Goal: Information Seeking & Learning: Learn about a topic

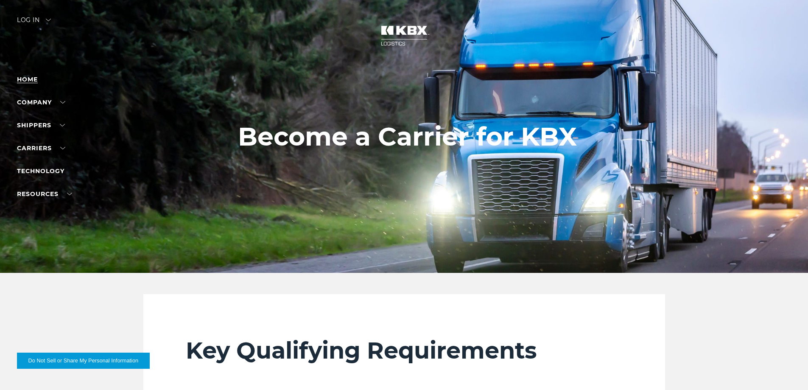
click at [28, 76] on link "Home" at bounding box center [27, 79] width 21 height 8
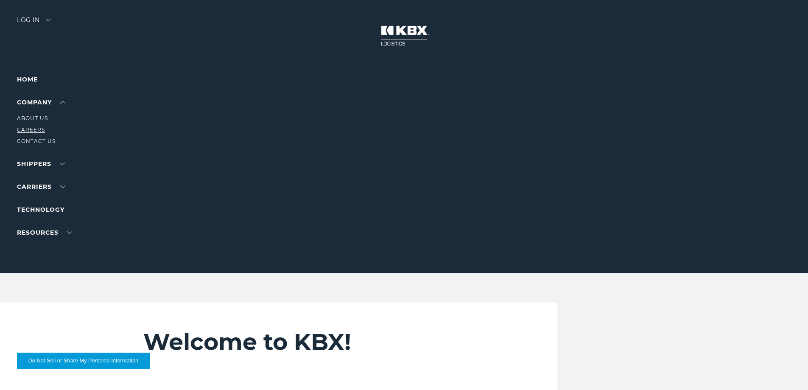
click at [38, 128] on link "Careers" at bounding box center [31, 129] width 28 height 6
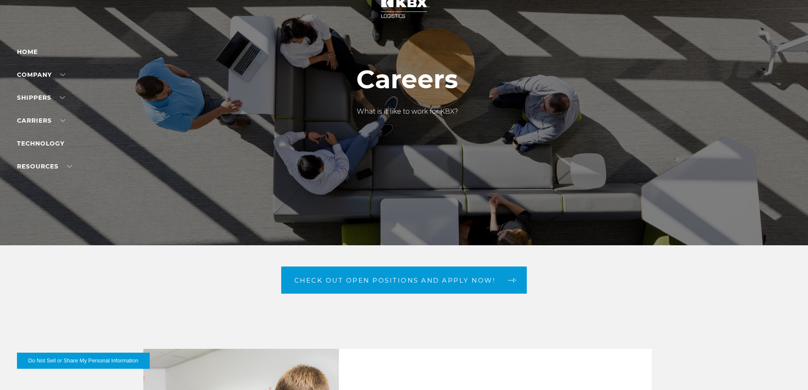
scroll to position [42, 0]
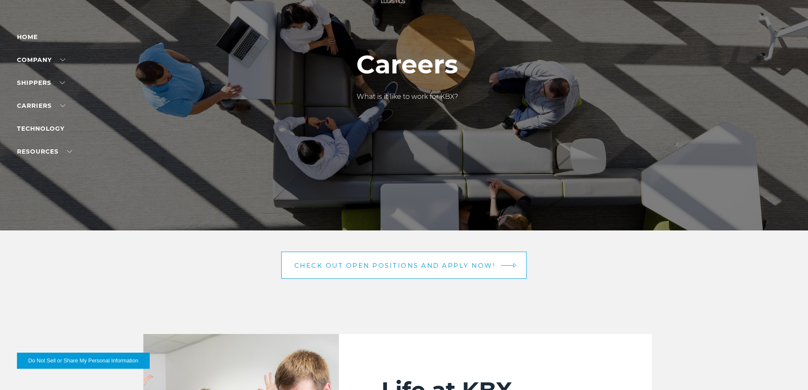
click at [337, 264] on span "Check out open positions and apply now!" at bounding box center [394, 265] width 201 height 6
